Goal: Task Accomplishment & Management: Use online tool/utility

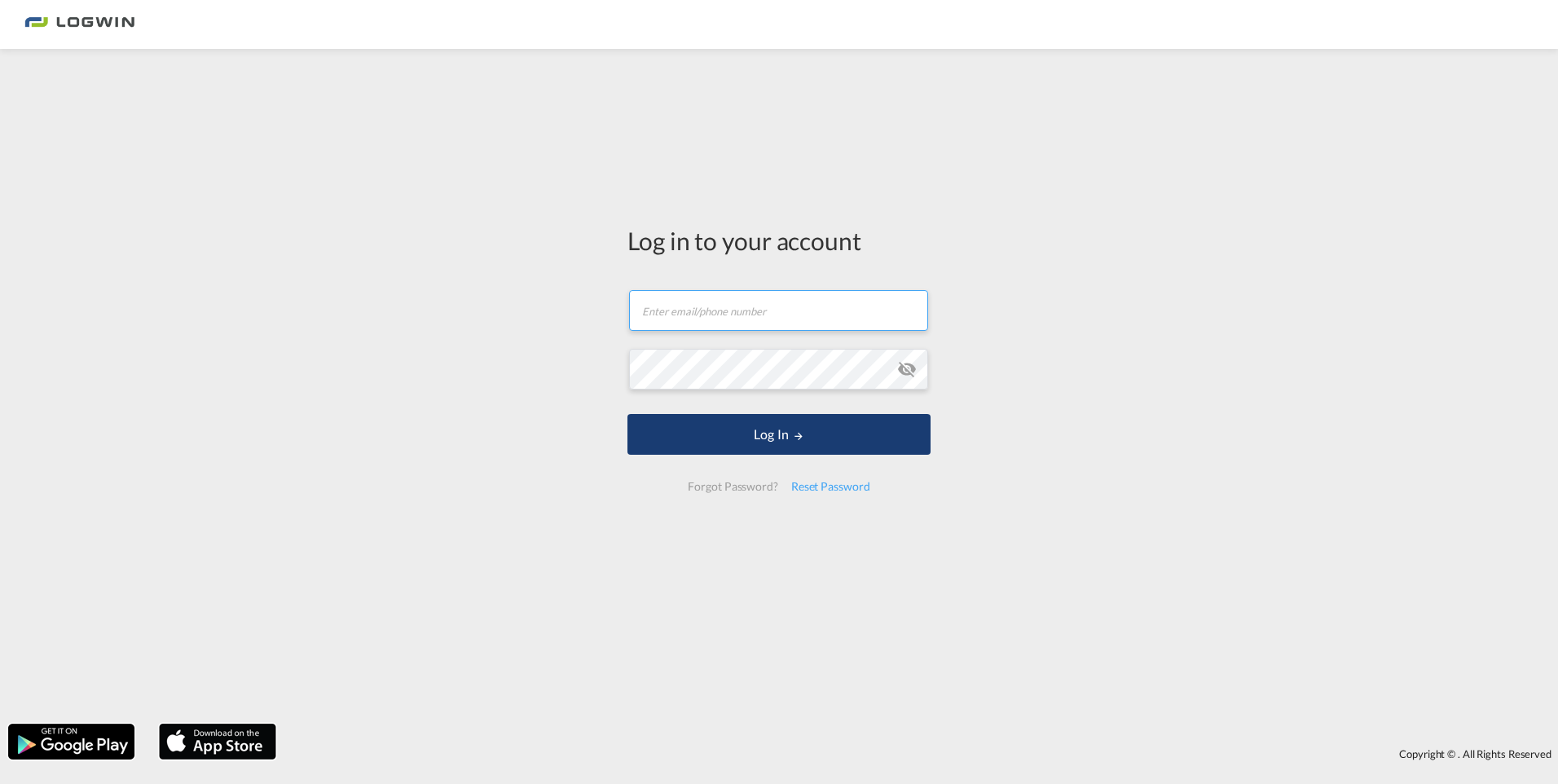
type input "[PERSON_NAME][EMAIL_ADDRESS][DOMAIN_NAME]"
click at [729, 436] on button "Log In" at bounding box center [778, 434] width 303 height 41
